Goal: Information Seeking & Learning: Learn about a topic

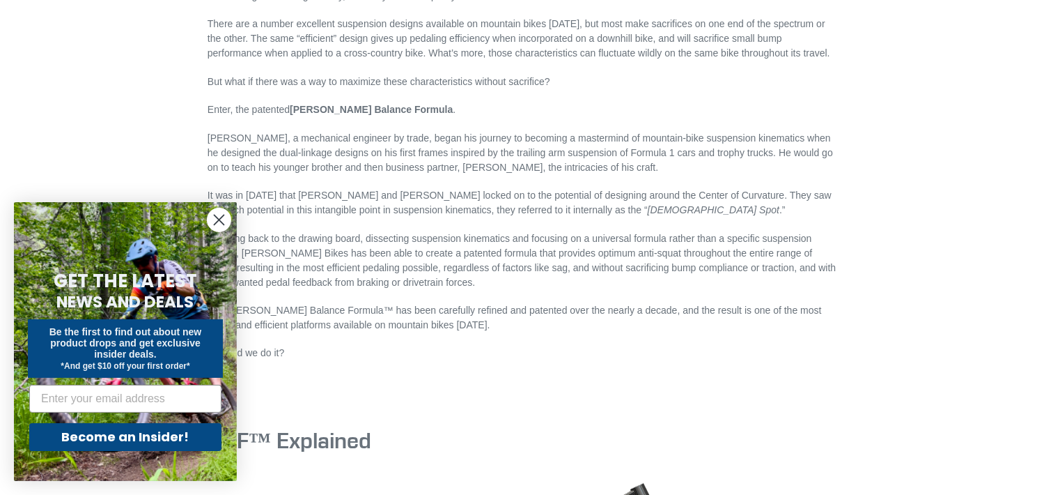
scroll to position [1045, 0]
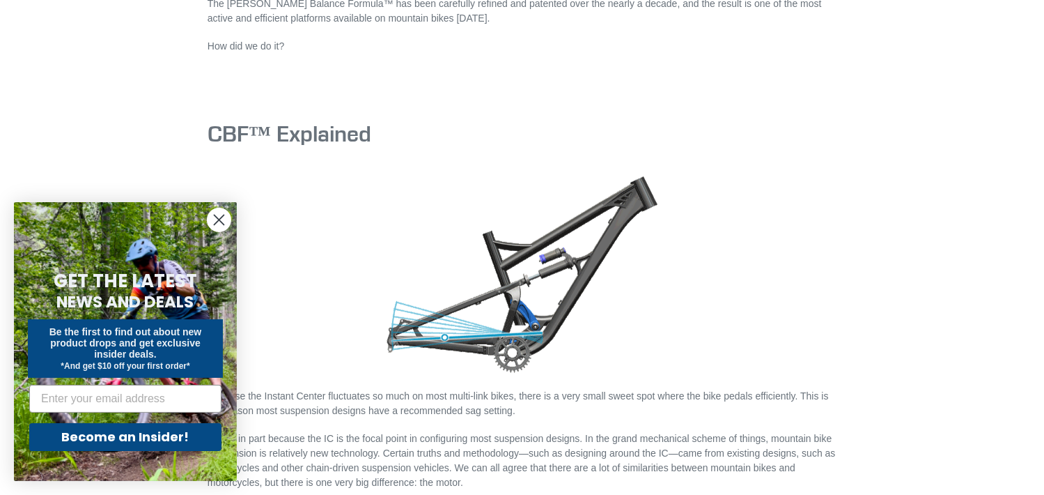
click at [219, 222] on circle "Close dialog" at bounding box center [219, 219] width 23 height 23
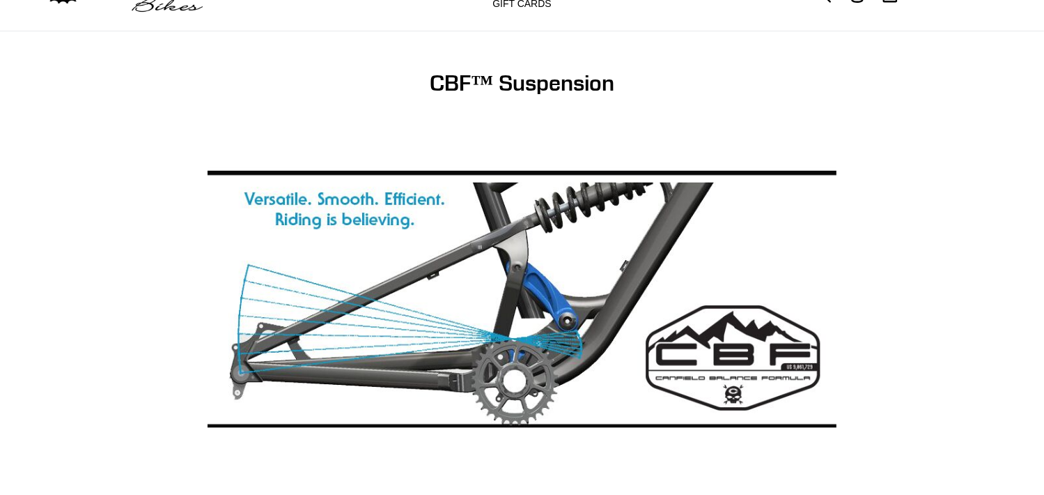
scroll to position [0, 0]
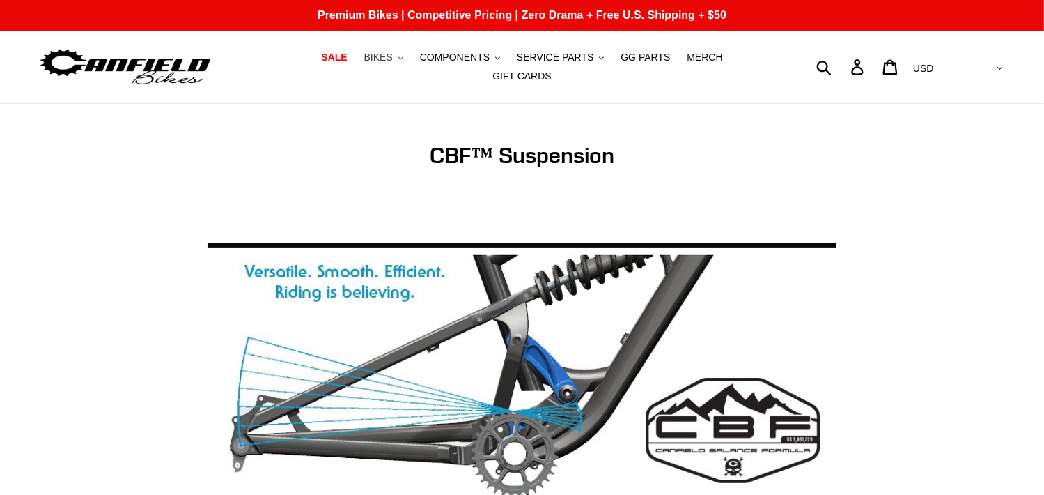
click at [398, 59] on icon "button" at bounding box center [400, 57] width 5 height 3
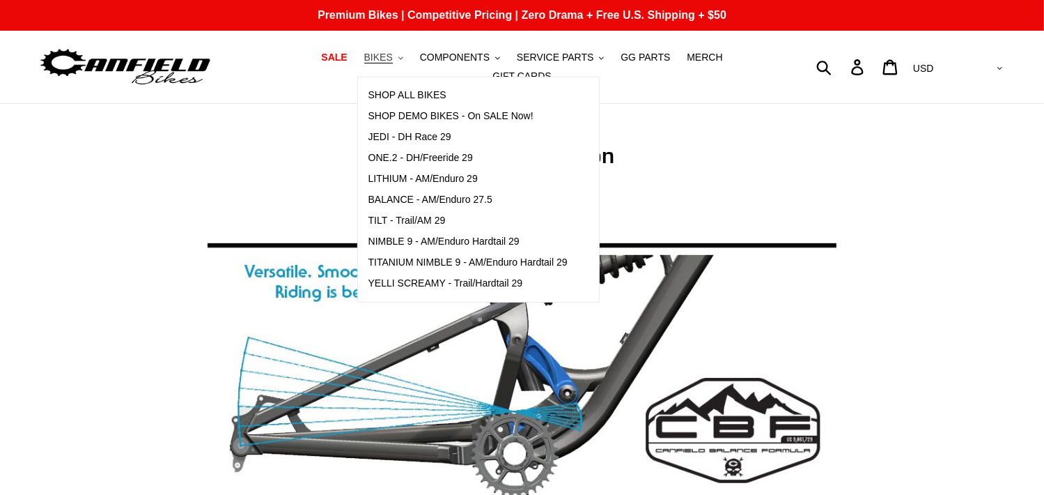
click at [364, 63] on span "BIKES" at bounding box center [378, 58] width 29 height 12
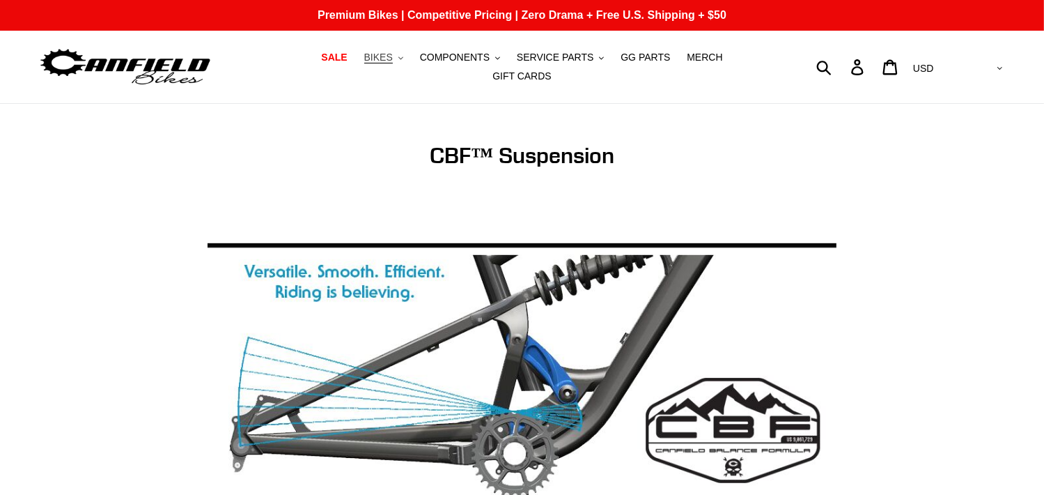
click at [364, 63] on span "BIKES" at bounding box center [378, 58] width 29 height 12
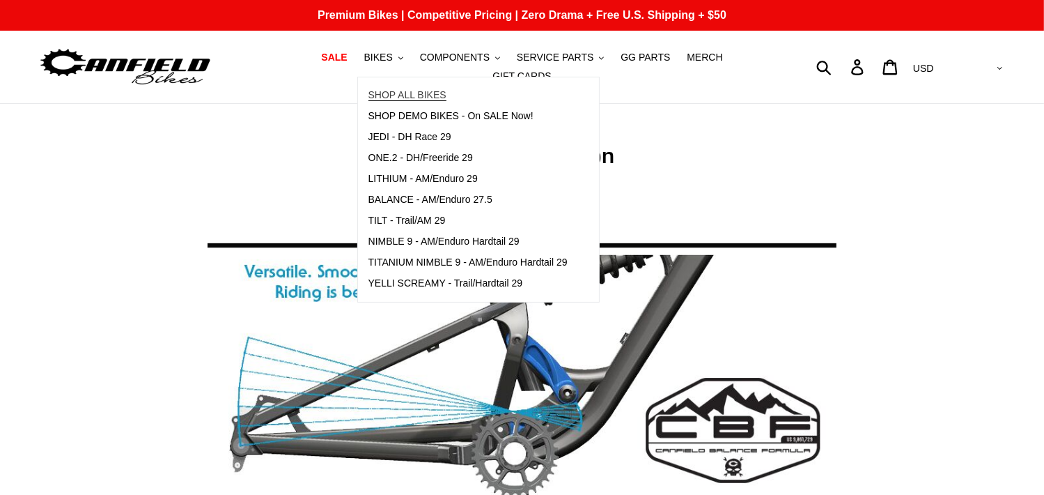
click at [375, 98] on span "SHOP ALL BIKES" at bounding box center [407, 95] width 78 height 12
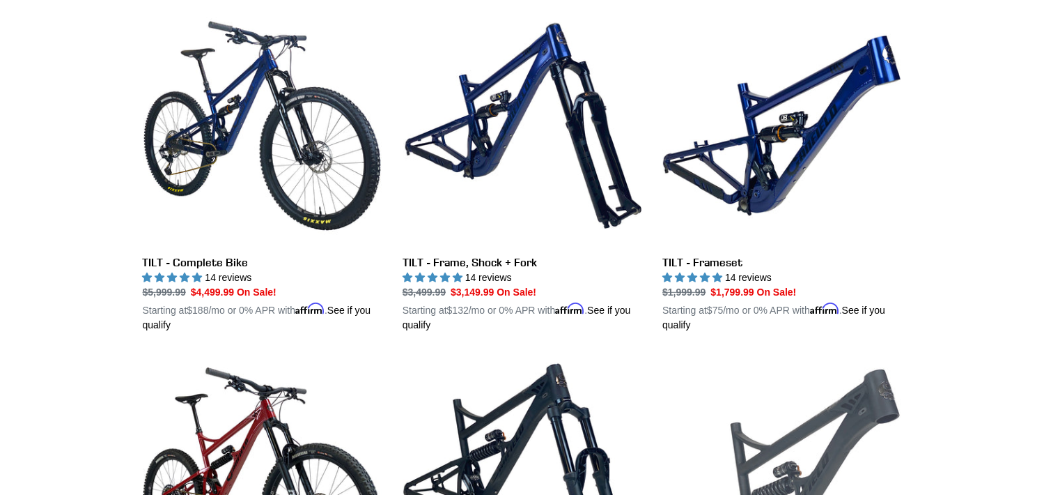
scroll to position [696, 0]
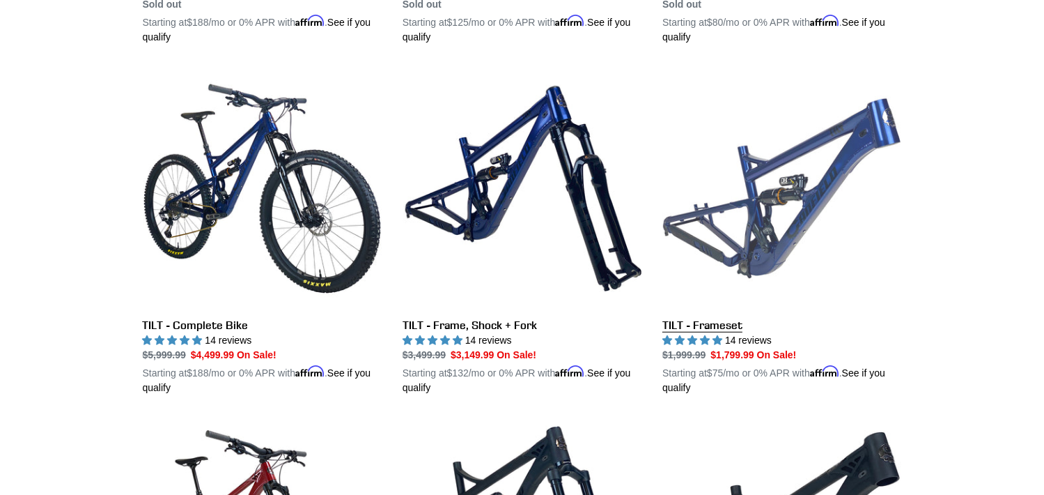
click at [763, 247] on link "TILT - Frameset" at bounding box center [781, 232] width 239 height 326
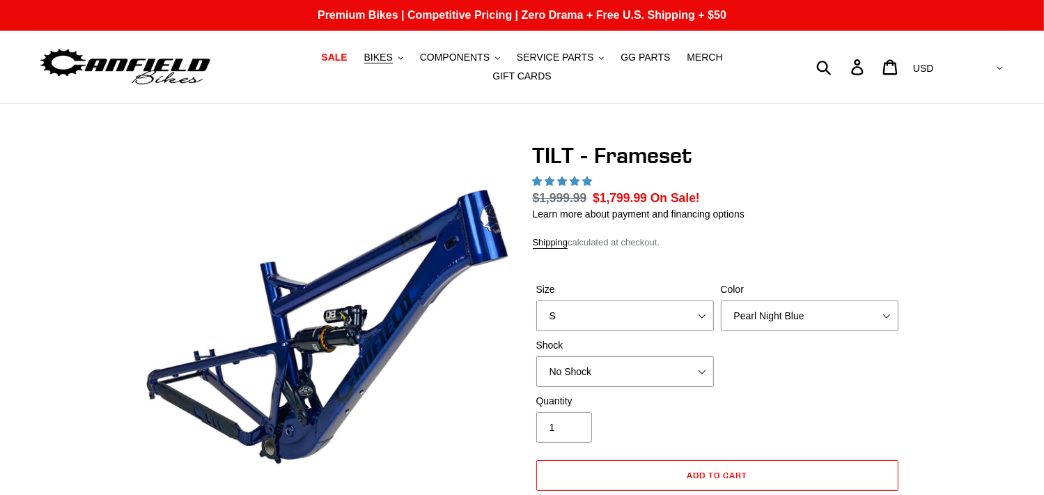
select select "highest-rating"
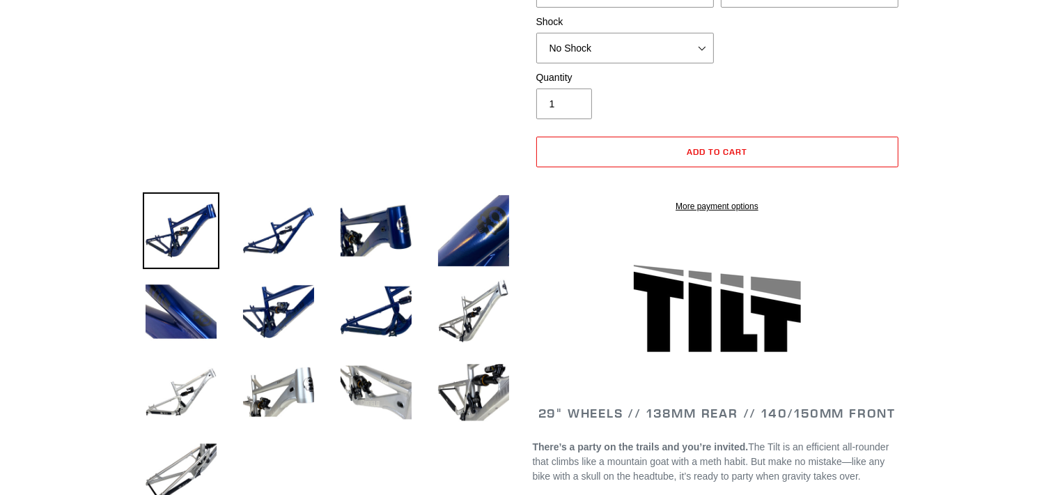
scroll to position [348, 0]
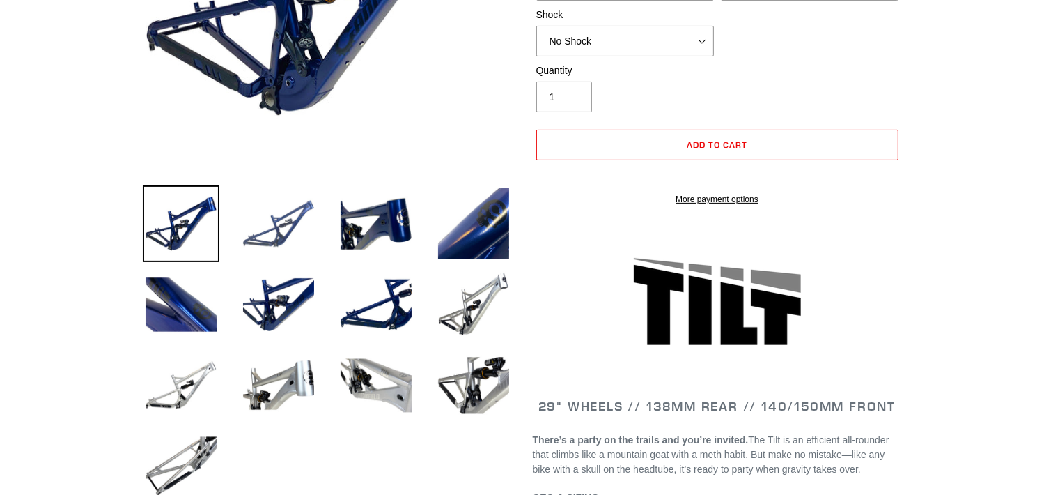
click at [282, 217] on img at bounding box center [278, 223] width 77 height 77
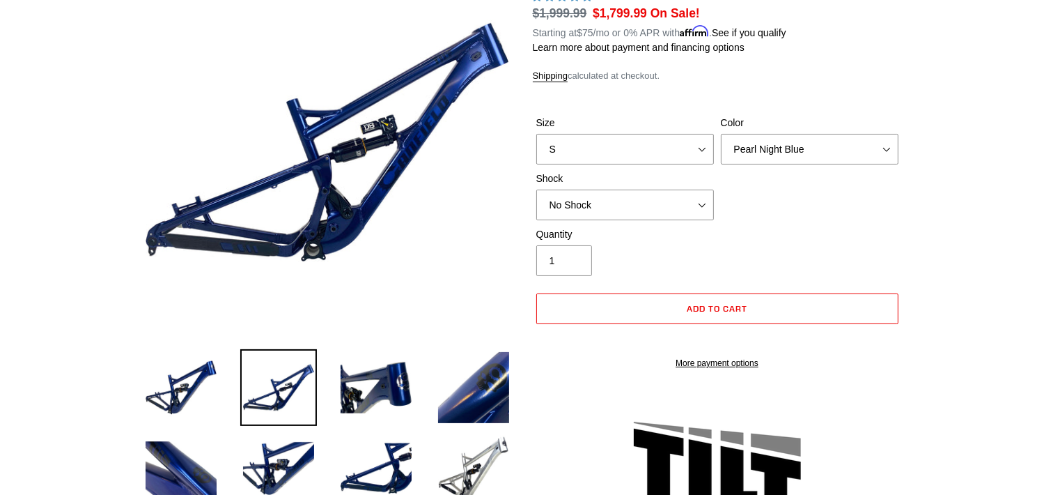
scroll to position [0, 0]
